Goal: Task Accomplishment & Management: Manage account settings

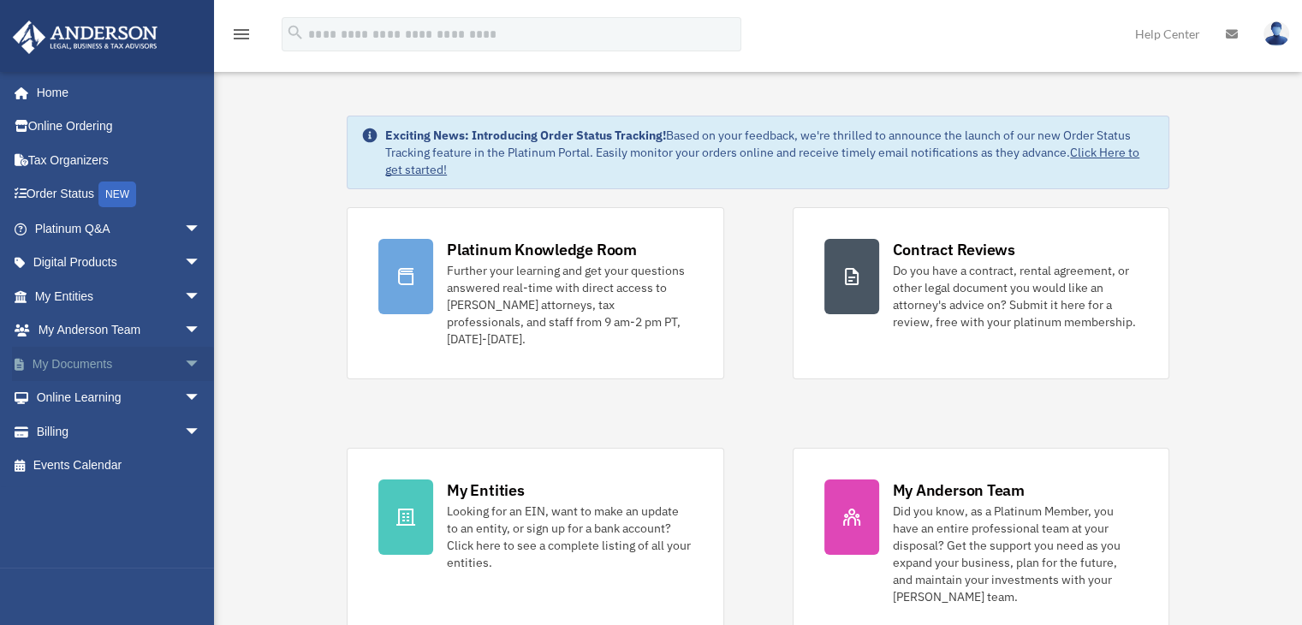
click at [146, 363] on link "My Documents arrow_drop_down" at bounding box center [119, 364] width 215 height 34
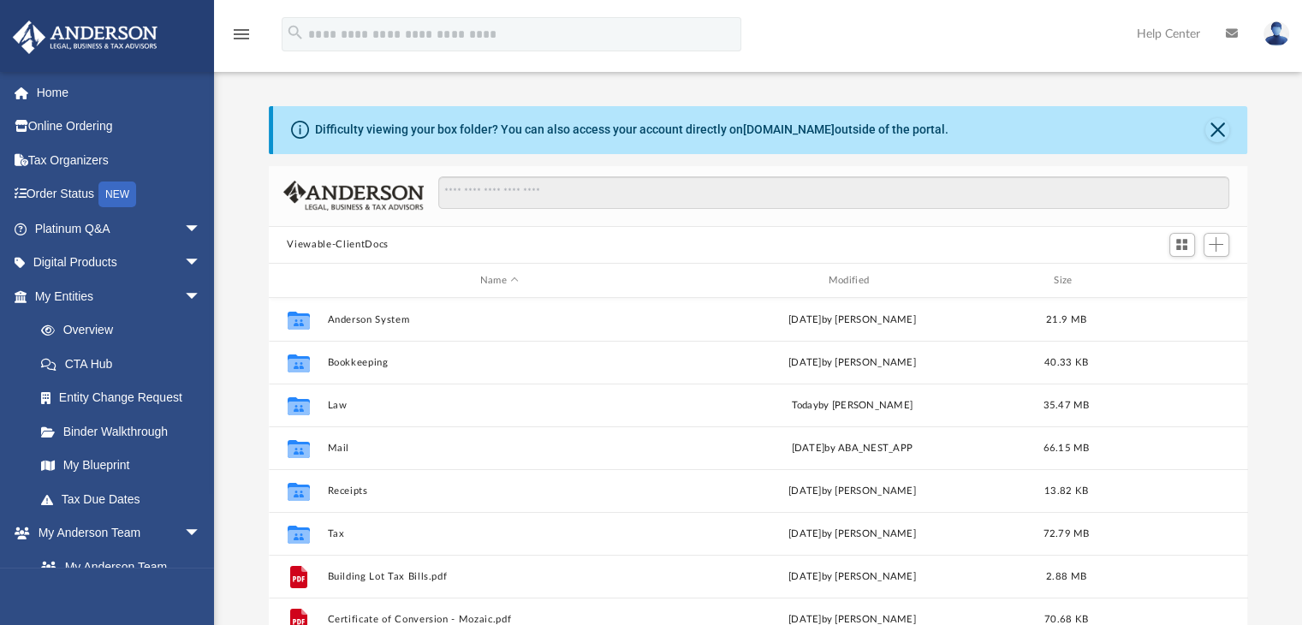
scroll to position [376, 966]
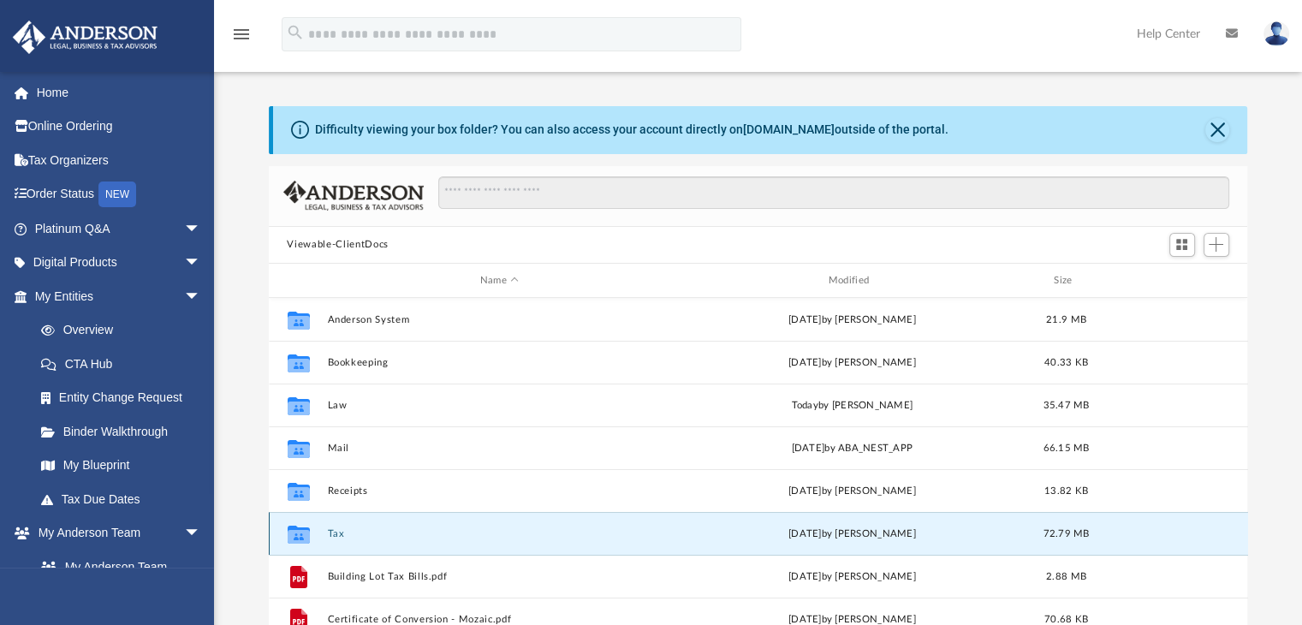
click at [332, 533] on button "Tax" at bounding box center [499, 533] width 345 height 11
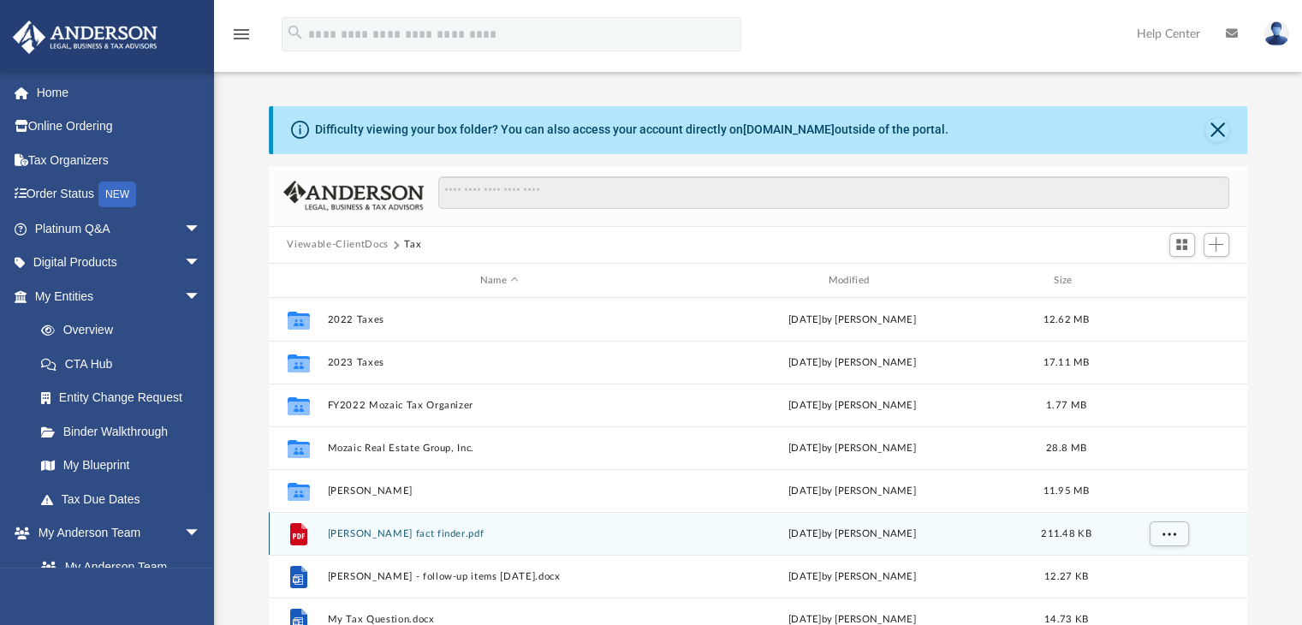
click at [332, 533] on button "[PERSON_NAME] fact finder.pdf" at bounding box center [499, 533] width 345 height 11
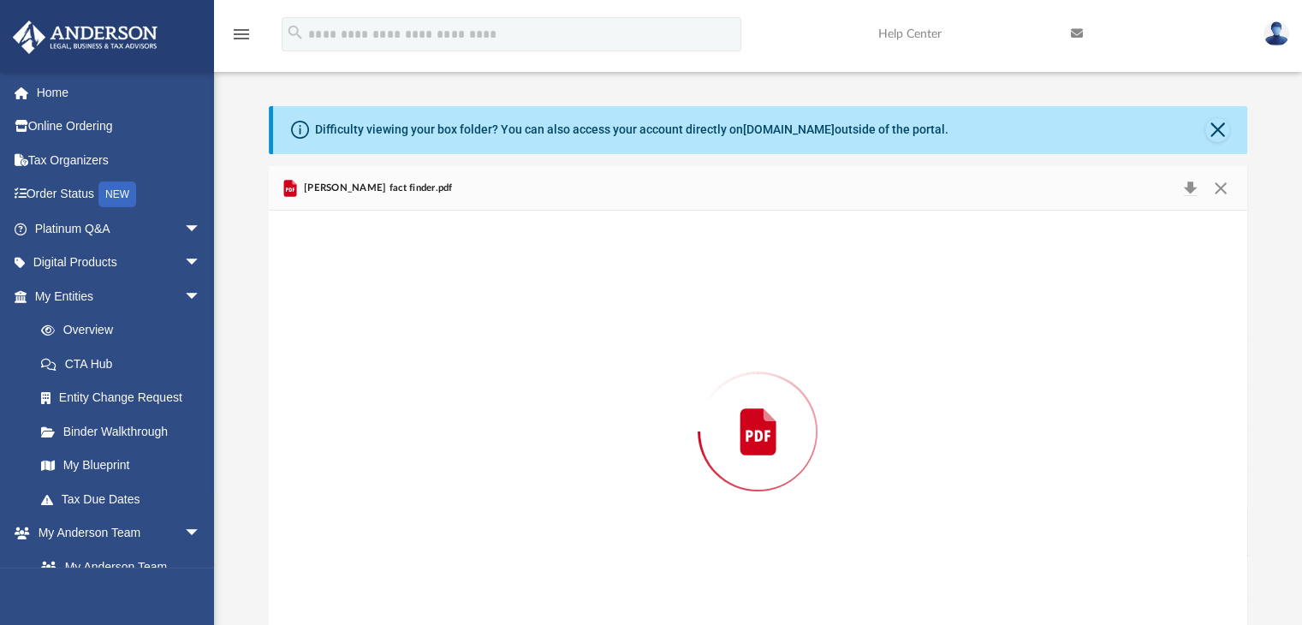
scroll to position [27, 0]
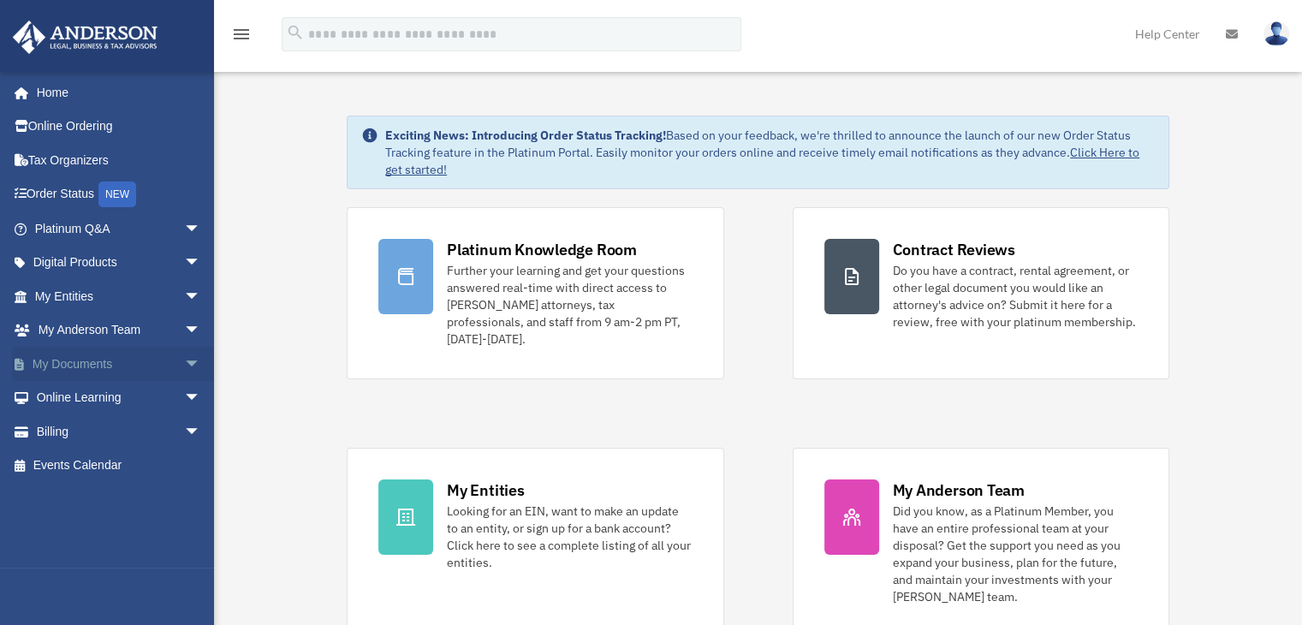
click at [86, 357] on link "My Documents arrow_drop_down" at bounding box center [119, 364] width 215 height 34
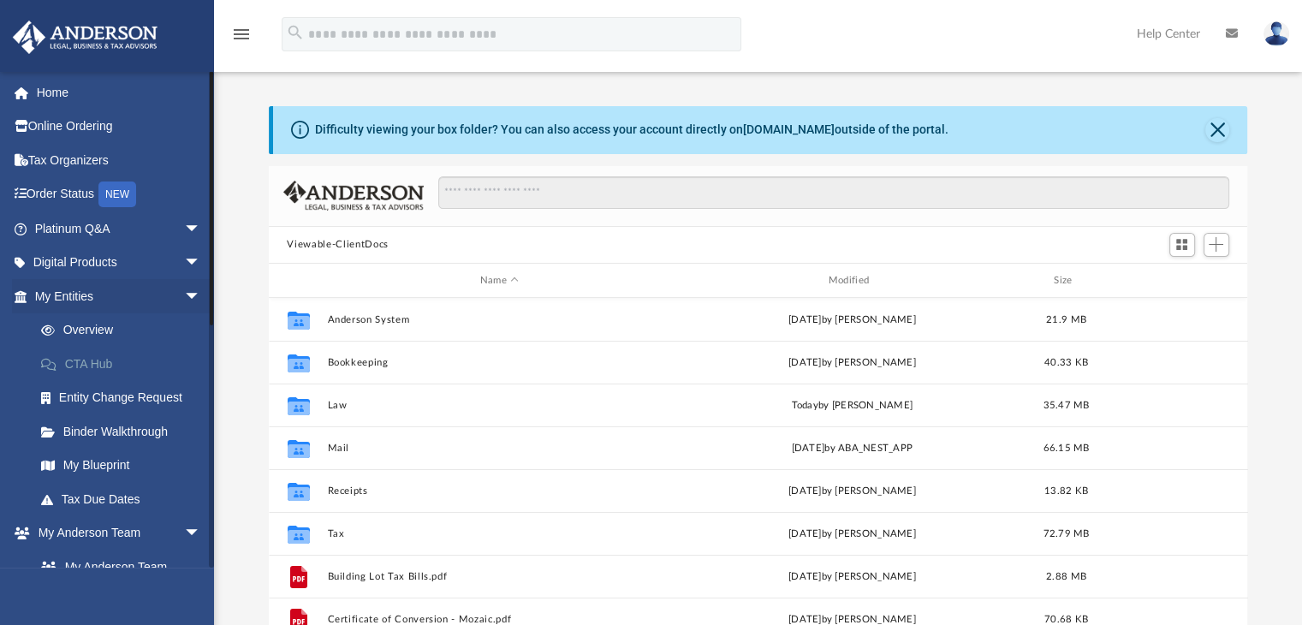
scroll to position [376, 966]
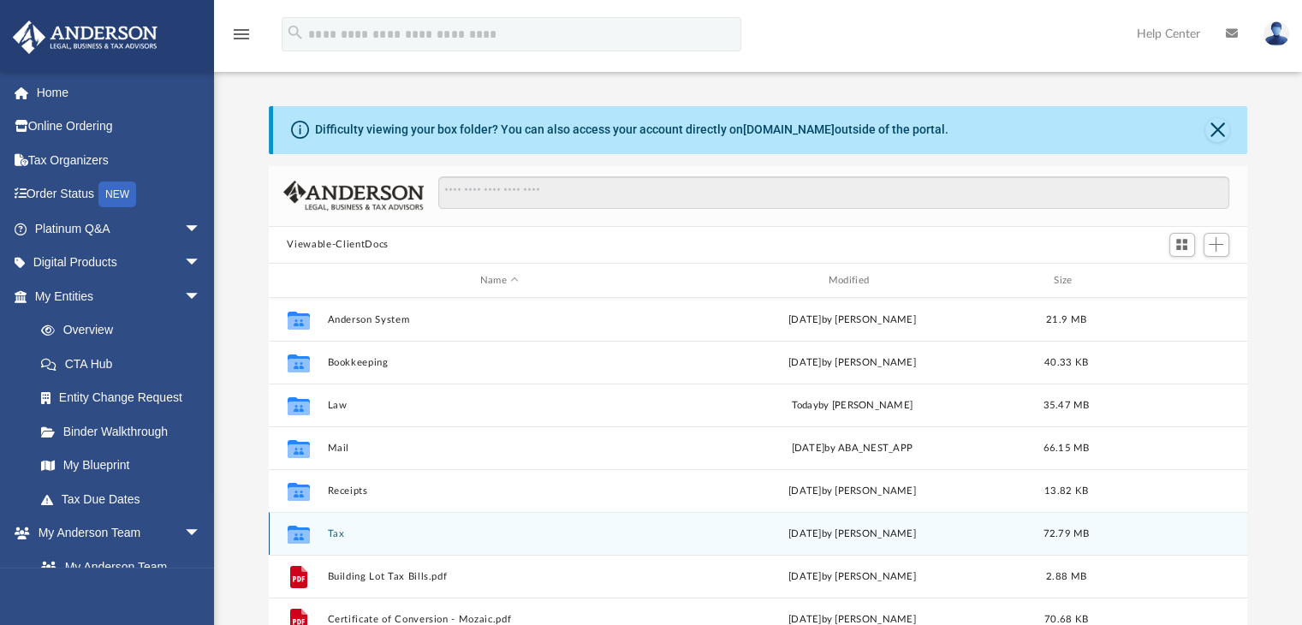
click at [302, 532] on icon "grid" at bounding box center [298, 537] width 22 height 14
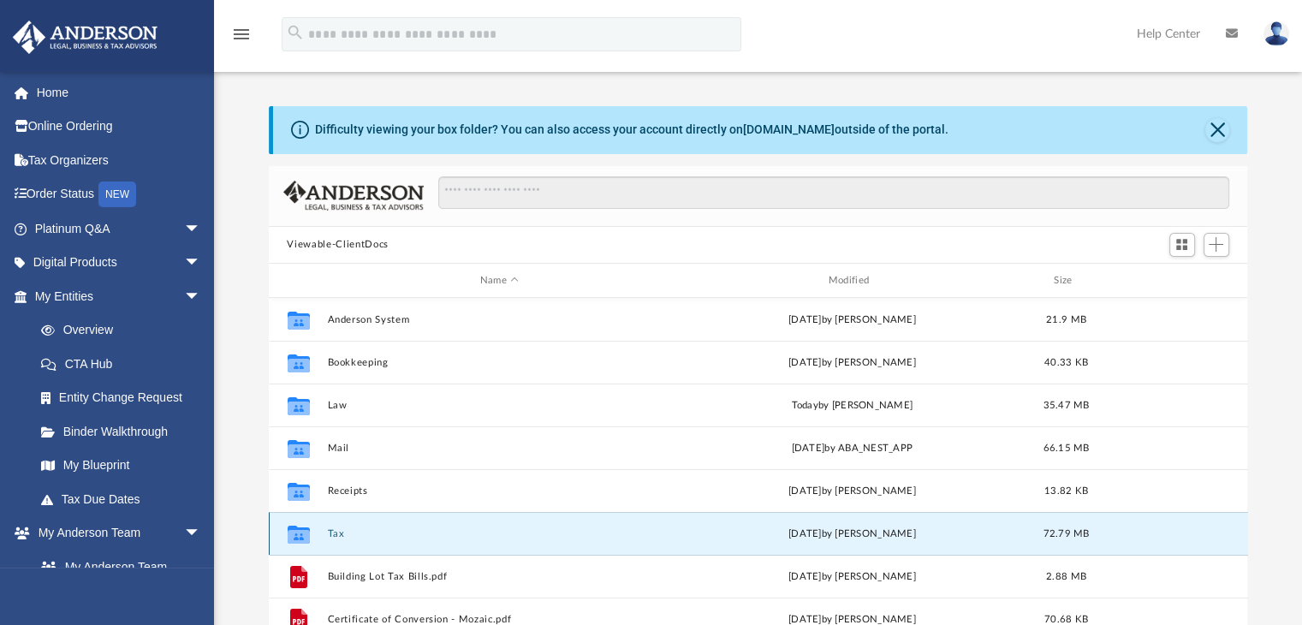
click at [300, 528] on icon "grid" at bounding box center [298, 535] width 22 height 18
click at [336, 538] on button "Tax" at bounding box center [499, 533] width 345 height 11
click at [337, 538] on button "Tax" at bounding box center [499, 533] width 345 height 11
click at [249, 485] on div "Difficulty viewing your box folder? You can also access your account directly o…" at bounding box center [758, 379] width 1088 height 547
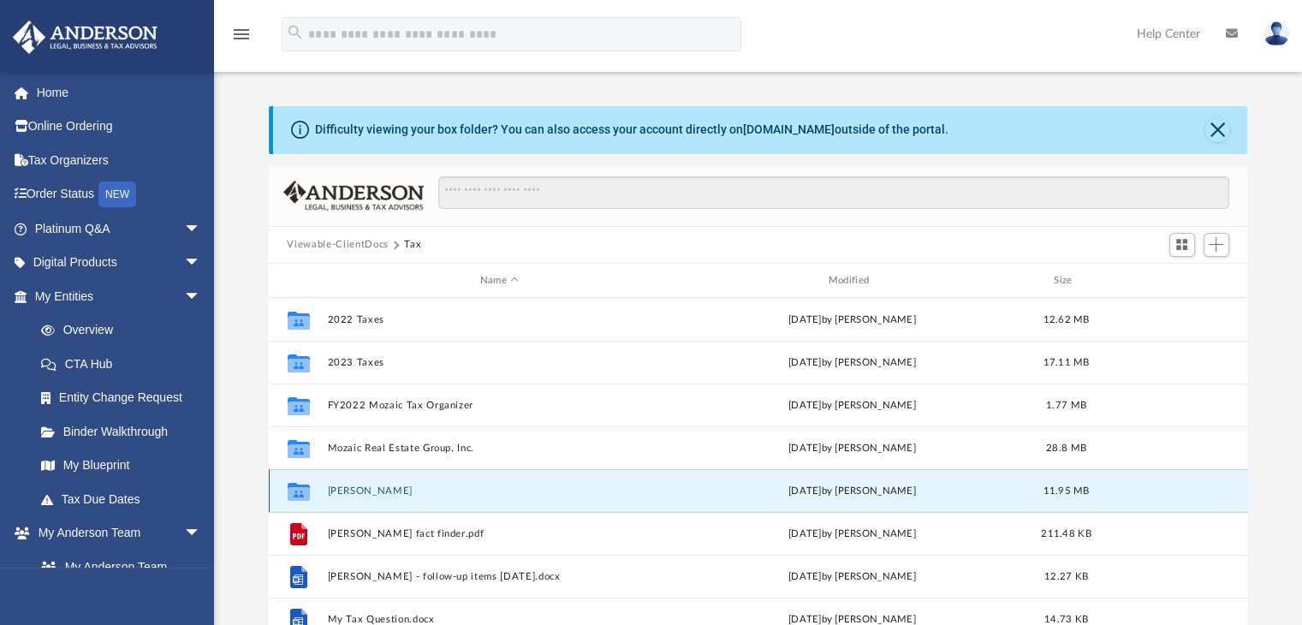
click at [366, 489] on button "[PERSON_NAME]" at bounding box center [499, 490] width 345 height 11
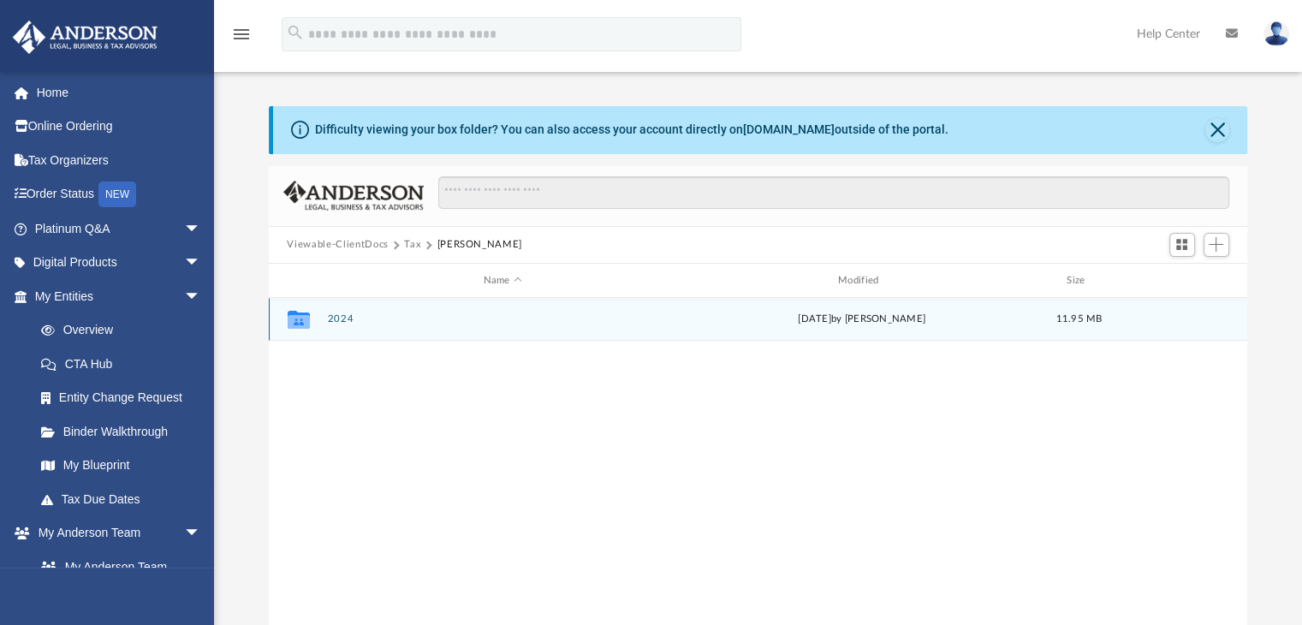
click at [306, 320] on icon "grid" at bounding box center [298, 322] width 22 height 14
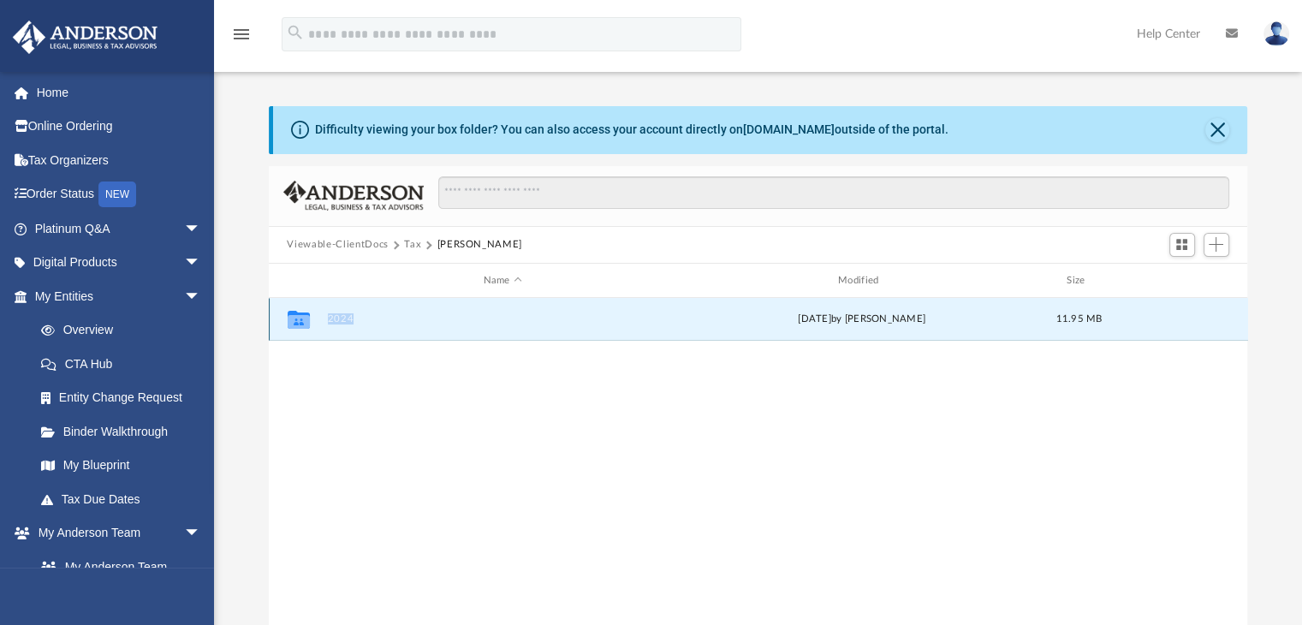
click at [306, 320] on icon "grid" at bounding box center [298, 322] width 22 height 14
click at [339, 319] on button "2024" at bounding box center [502, 319] width 351 height 11
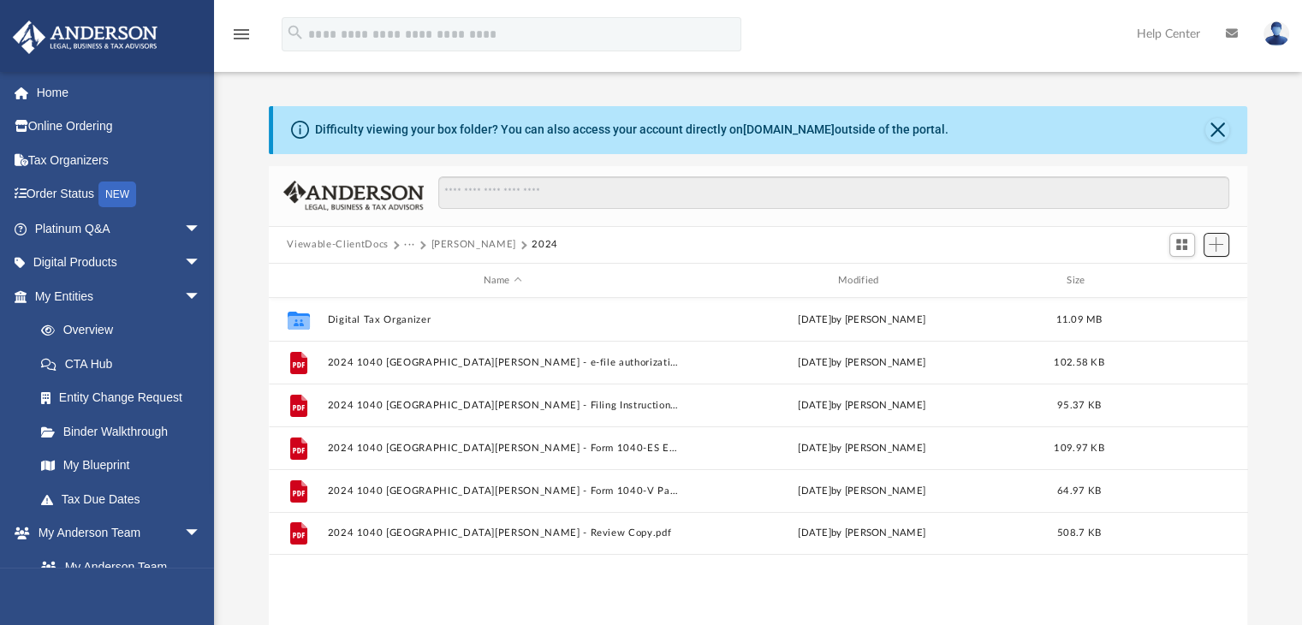
click at [1218, 249] on span "Add" at bounding box center [1216, 244] width 15 height 15
click at [1187, 279] on li "Upload" at bounding box center [1191, 279] width 55 height 18
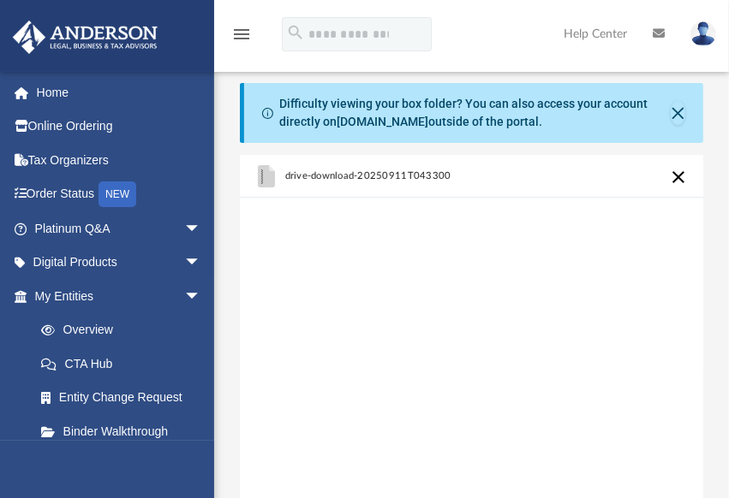
scroll to position [436, 0]
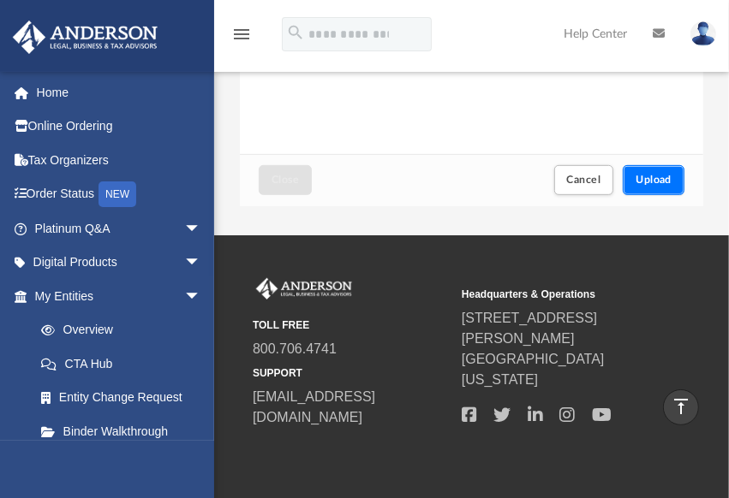
click at [647, 175] on span "Upload" at bounding box center [653, 180] width 36 height 10
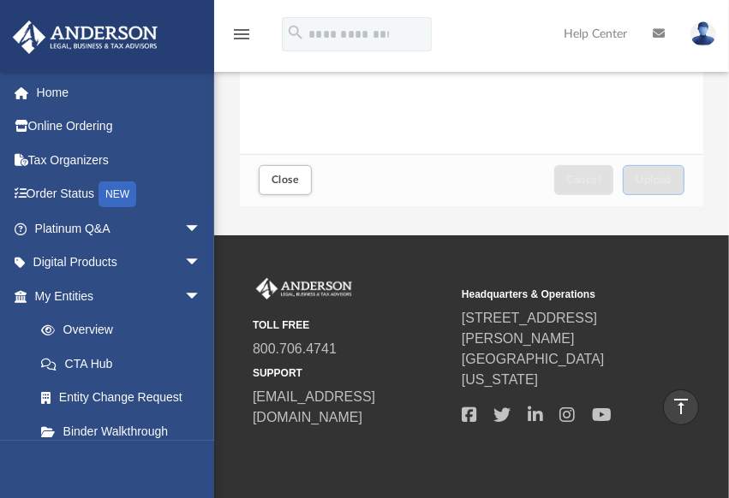
scroll to position [0, 0]
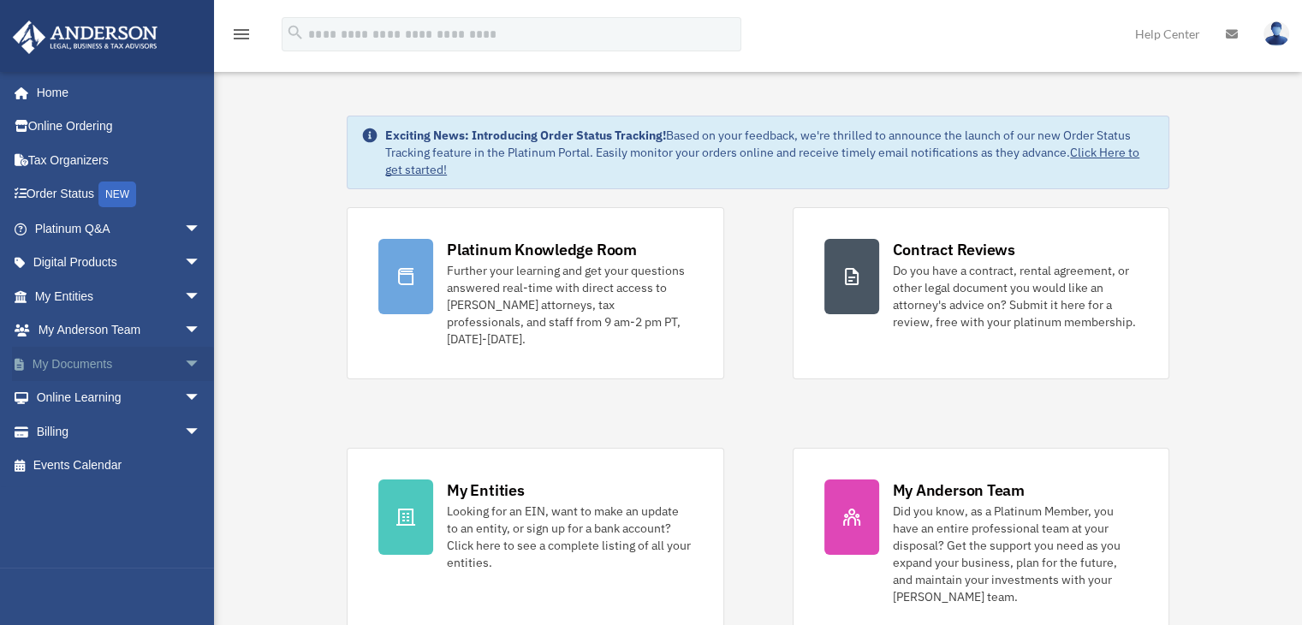
click at [96, 360] on link "My Documents arrow_drop_down" at bounding box center [119, 364] width 215 height 34
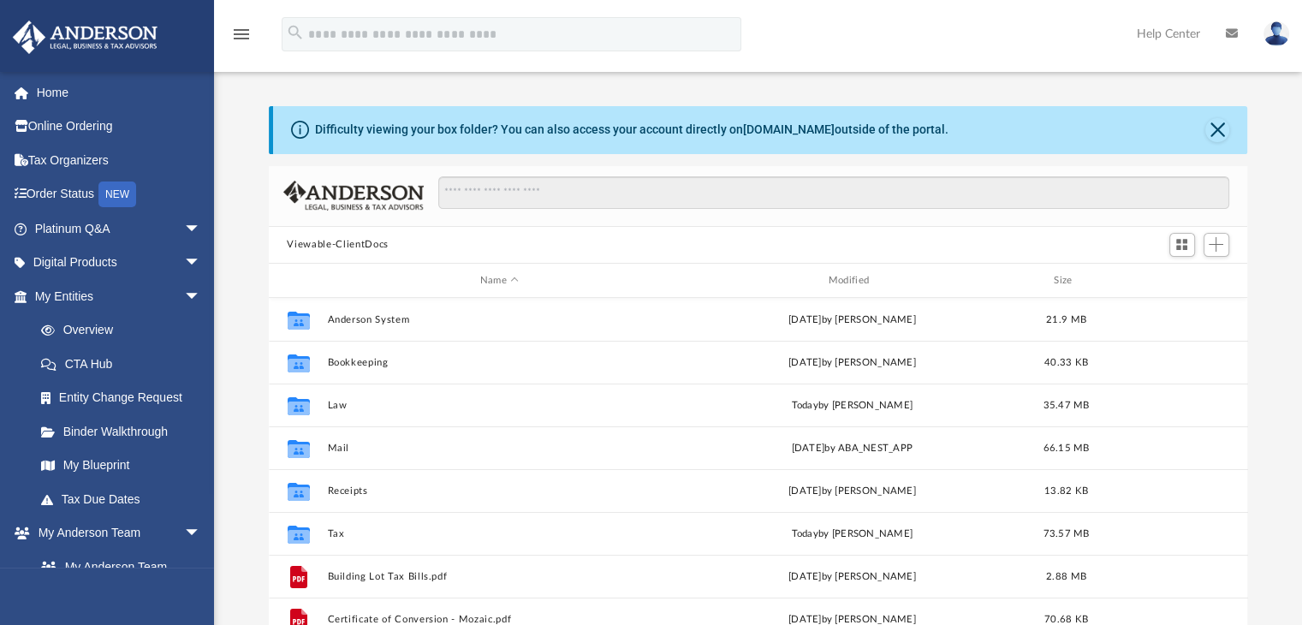
scroll to position [376, 966]
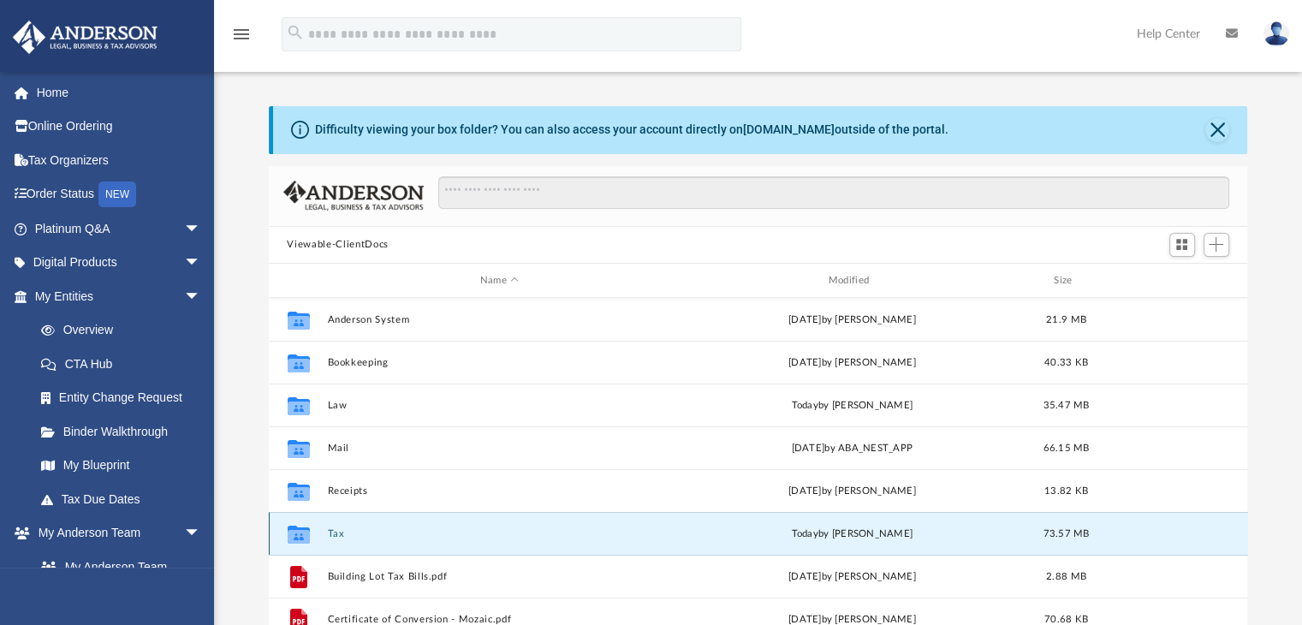
click at [336, 528] on button "Tax" at bounding box center [499, 533] width 345 height 11
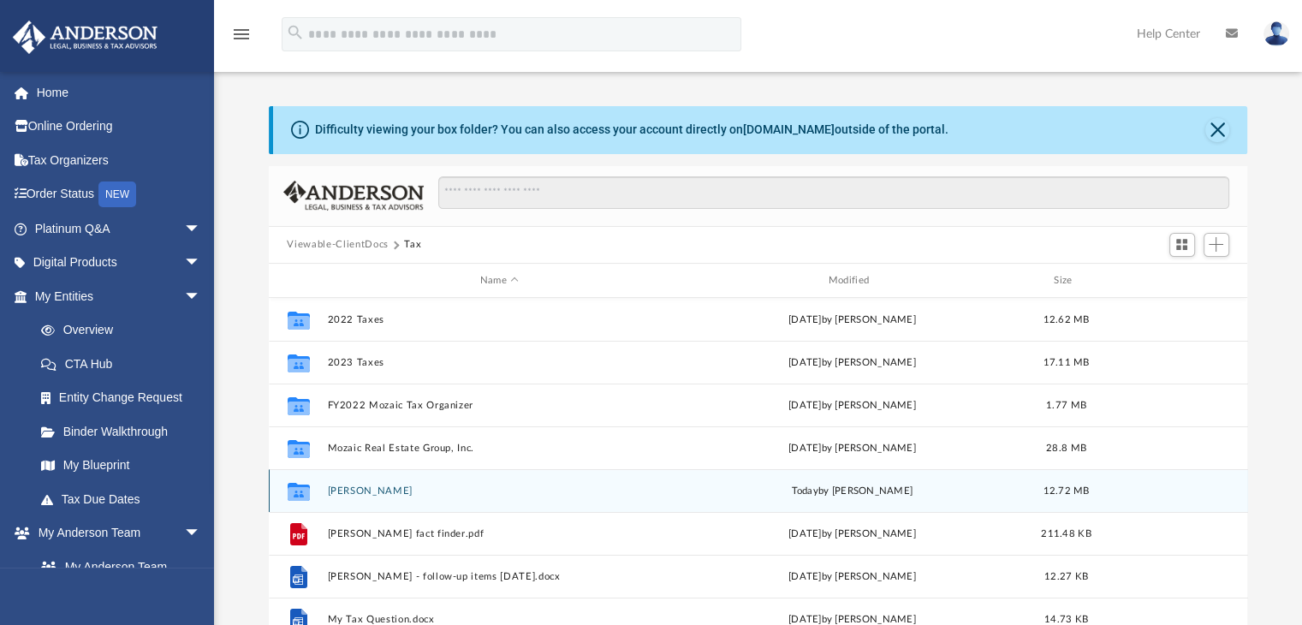
click at [344, 495] on button "[PERSON_NAME]" at bounding box center [499, 490] width 345 height 11
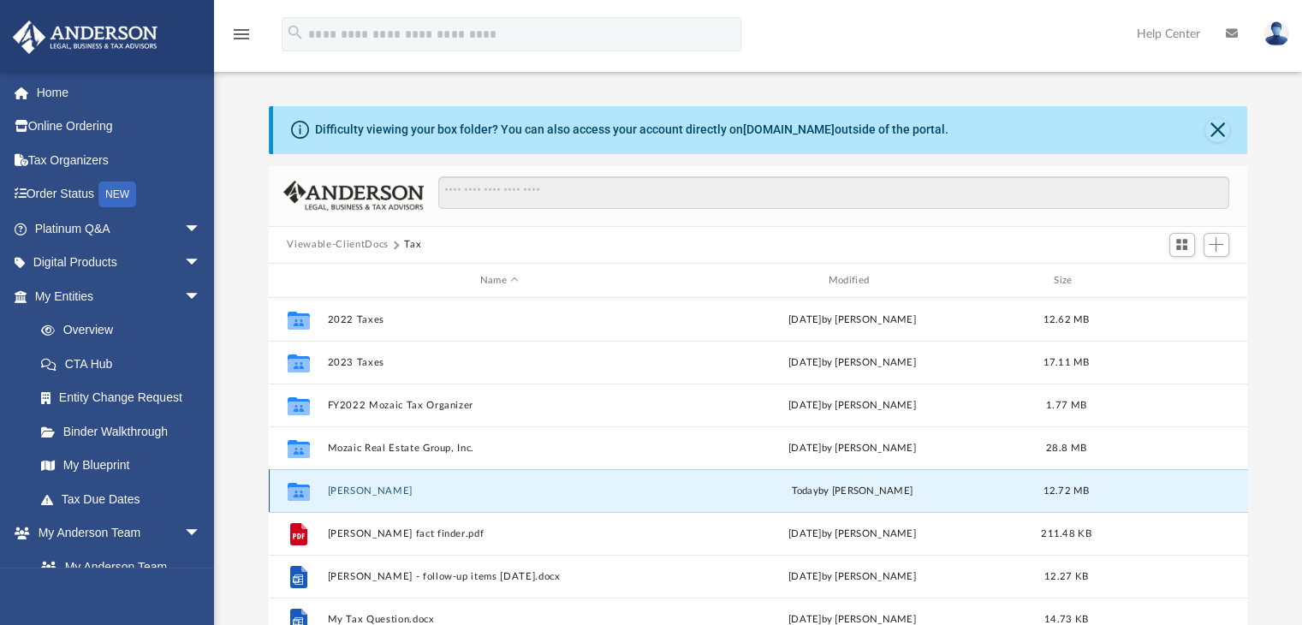
click at [344, 495] on button "[PERSON_NAME]" at bounding box center [499, 490] width 345 height 11
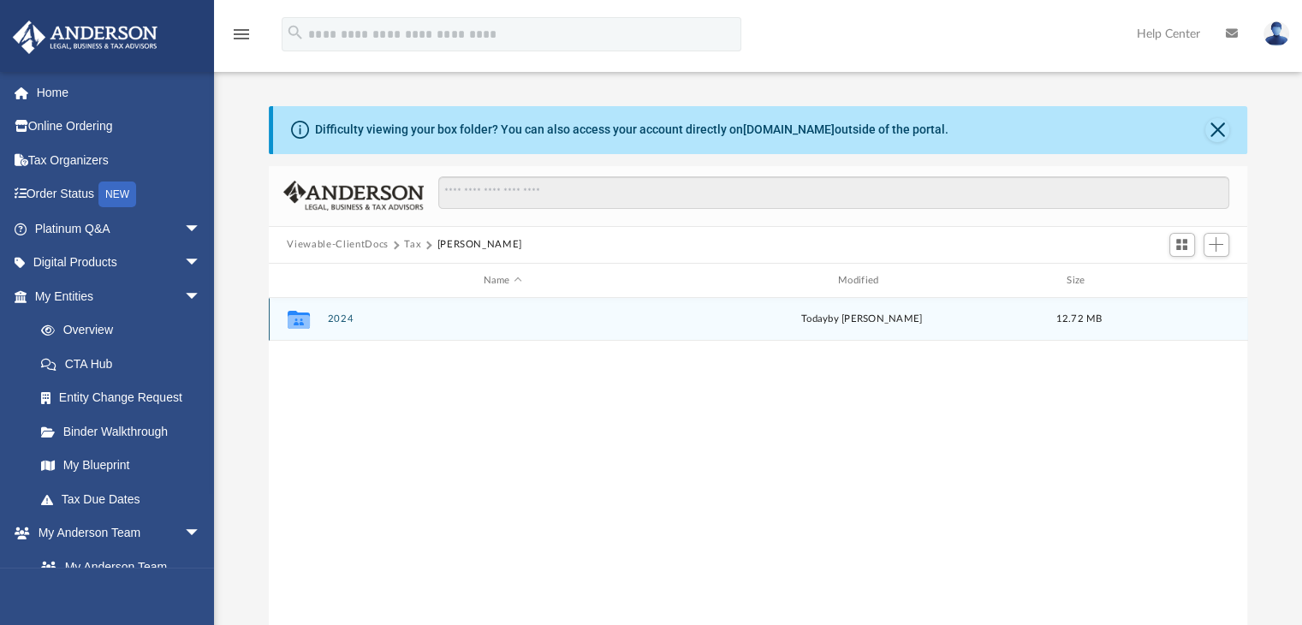
click at [341, 318] on button "2024" at bounding box center [502, 319] width 351 height 11
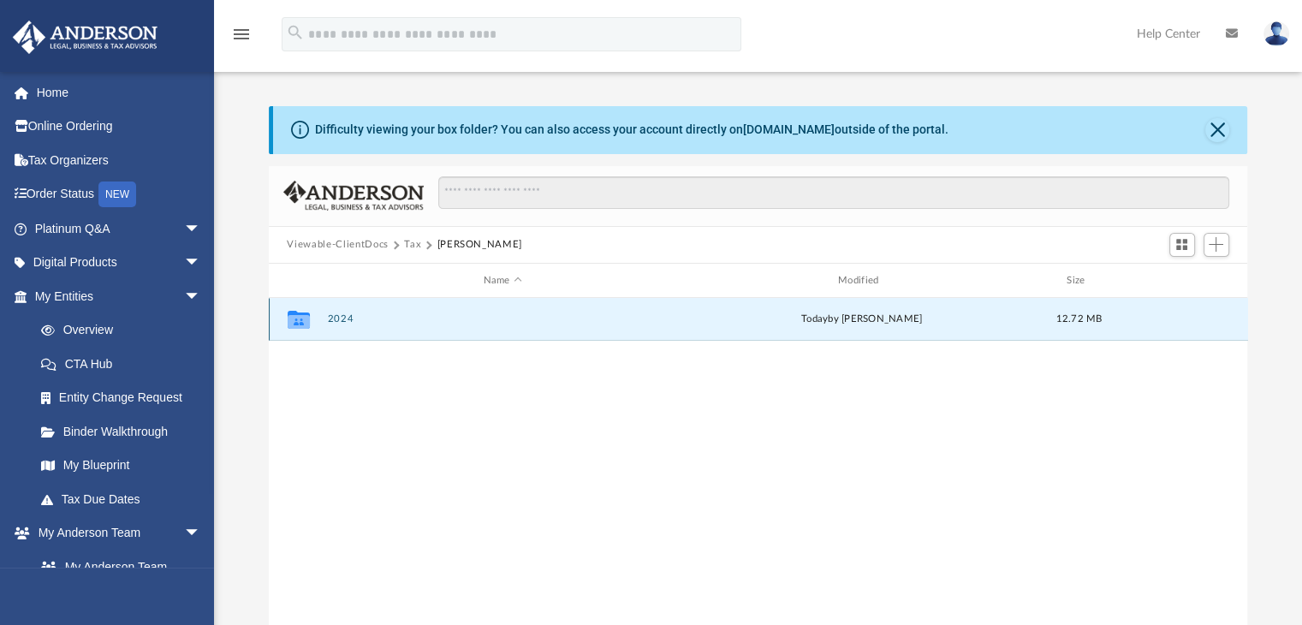
click at [341, 318] on button "2024" at bounding box center [502, 319] width 351 height 11
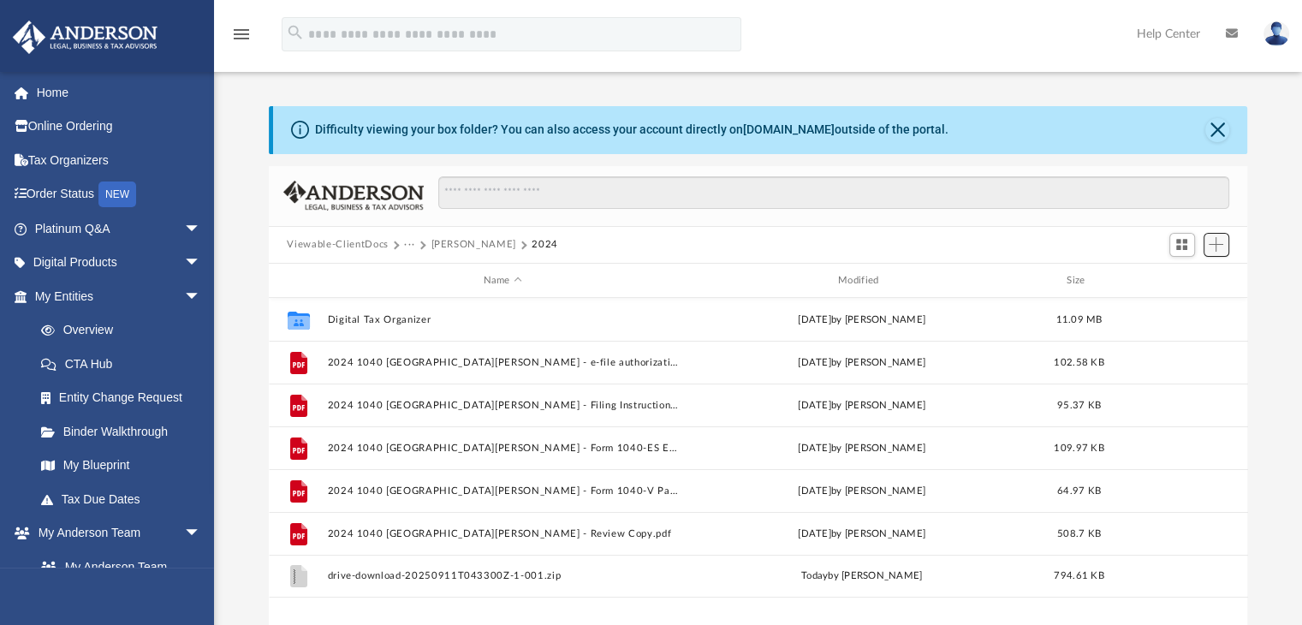
click at [1225, 250] on button "Add" at bounding box center [1217, 245] width 26 height 24
click at [1187, 279] on li "Upload" at bounding box center [1191, 279] width 55 height 18
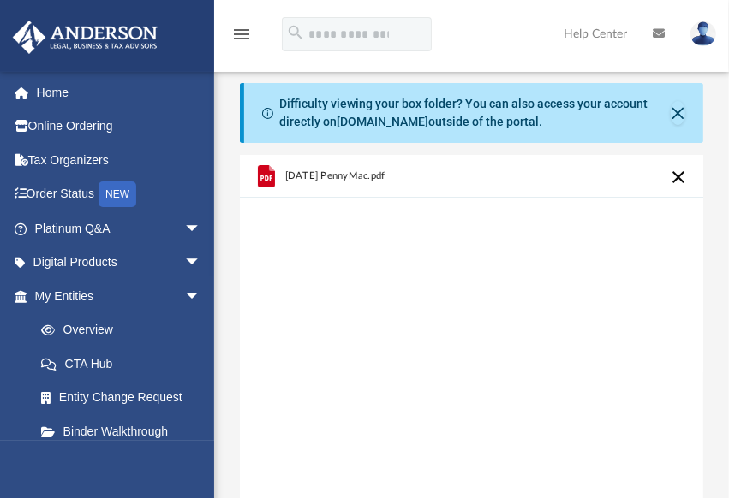
scroll to position [436, 0]
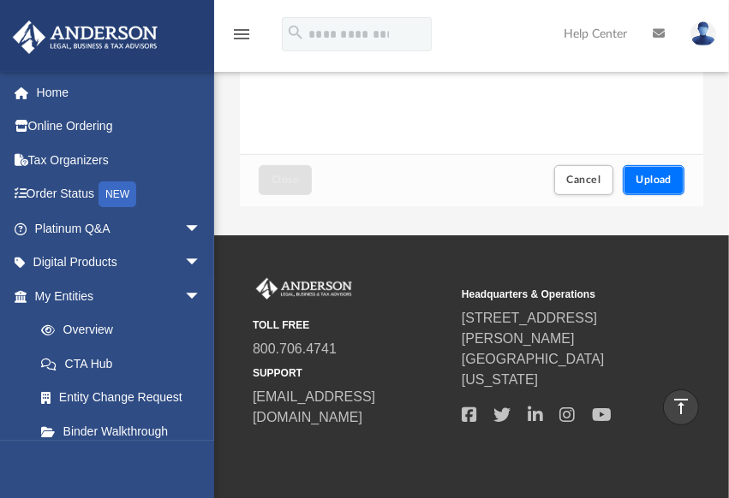
click at [653, 172] on button "Upload" at bounding box center [653, 180] width 62 height 30
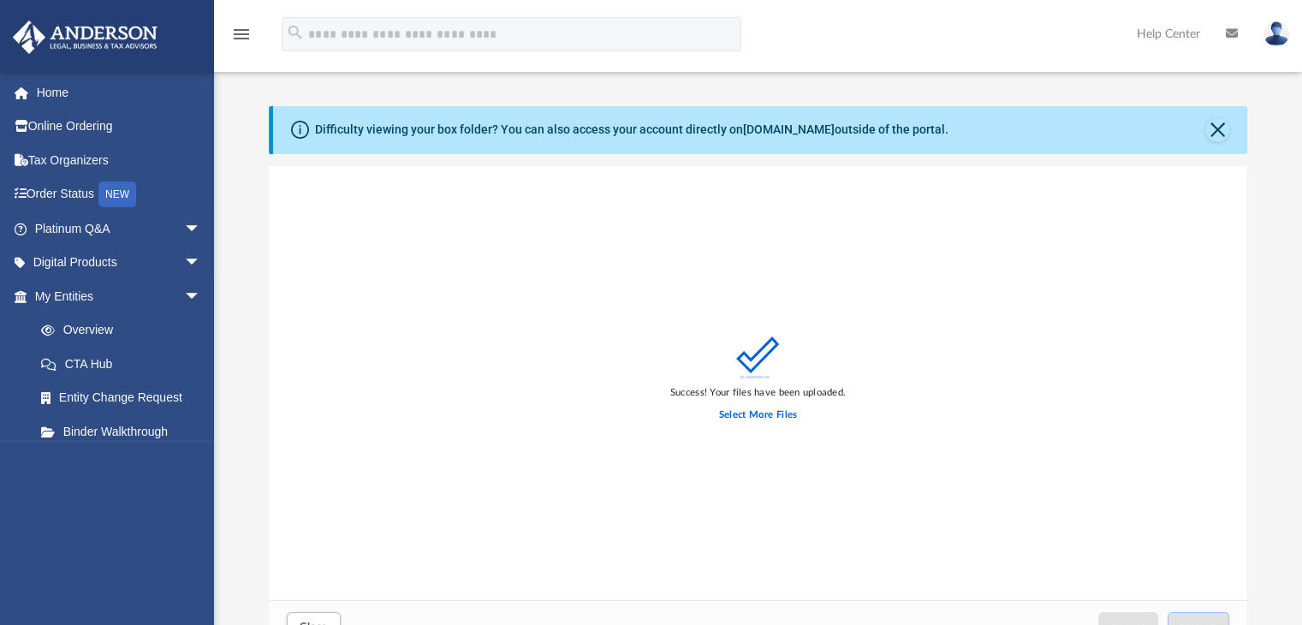
scroll to position [421, 966]
